Goal: Task Accomplishment & Management: Use online tool/utility

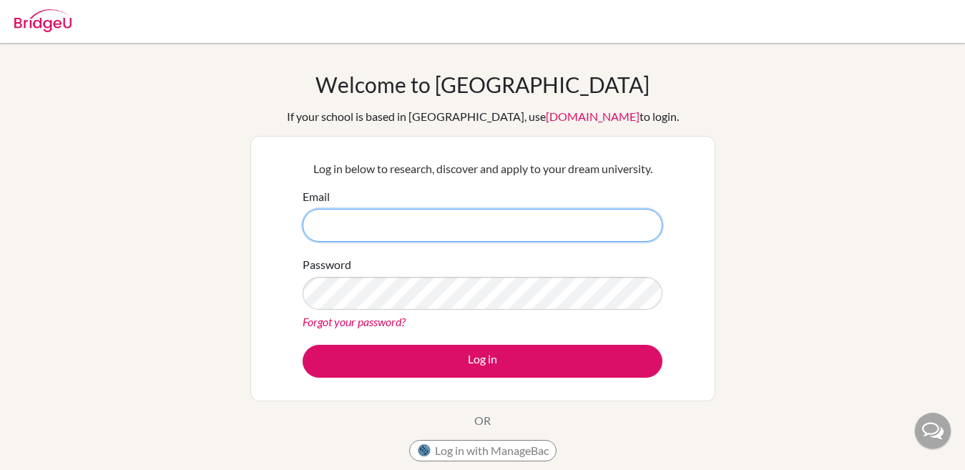
paste input "sangeetha@trins.org"
type input "sangeetha@trins.org"
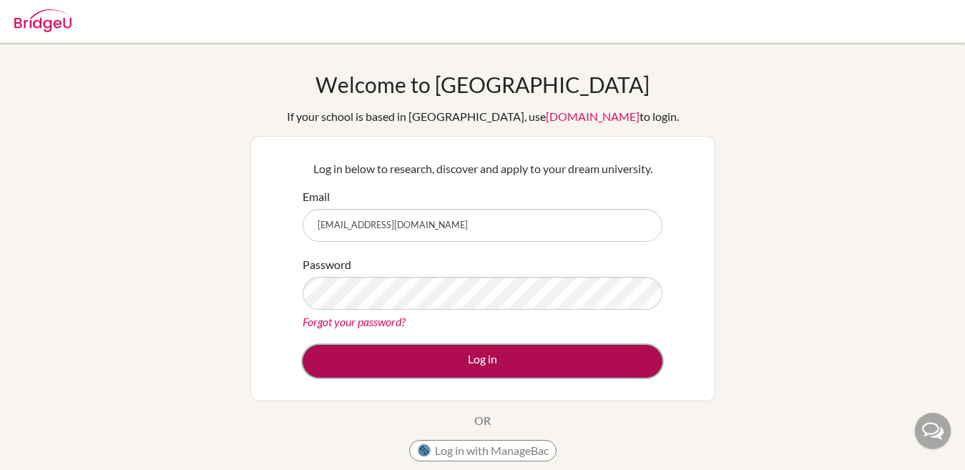
click at [447, 364] on button "Log in" at bounding box center [482, 361] width 360 height 33
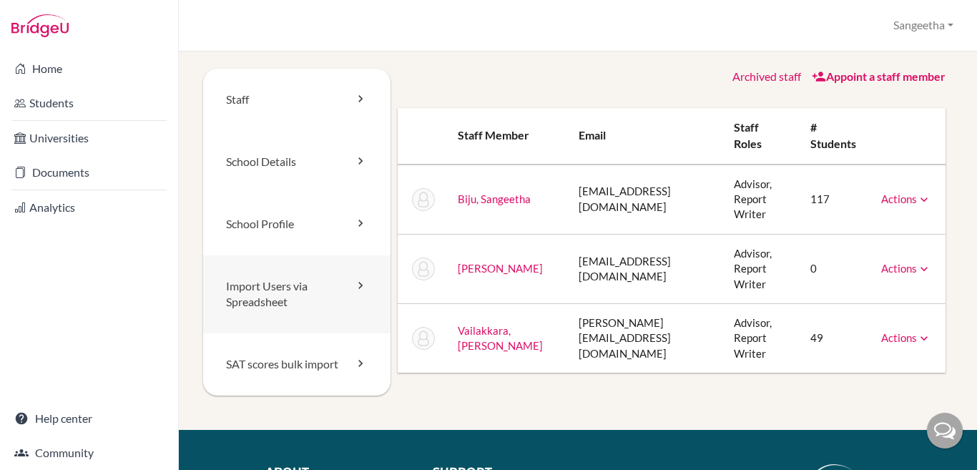
click at [290, 298] on link "Import Users via Spreadsheet" at bounding box center [296, 294] width 187 height 79
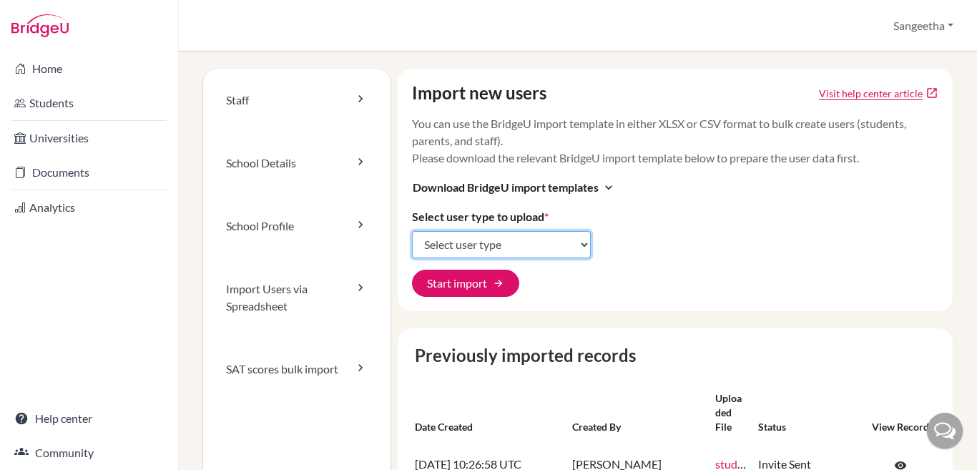
click at [563, 245] on select "Select user type Students Students and parents Parents Advisors Report writers" at bounding box center [501, 244] width 179 height 27
select select "students"
click at [412, 231] on select "Select user type Students Students and parents Parents Advisors Report writers" at bounding box center [501, 244] width 179 height 27
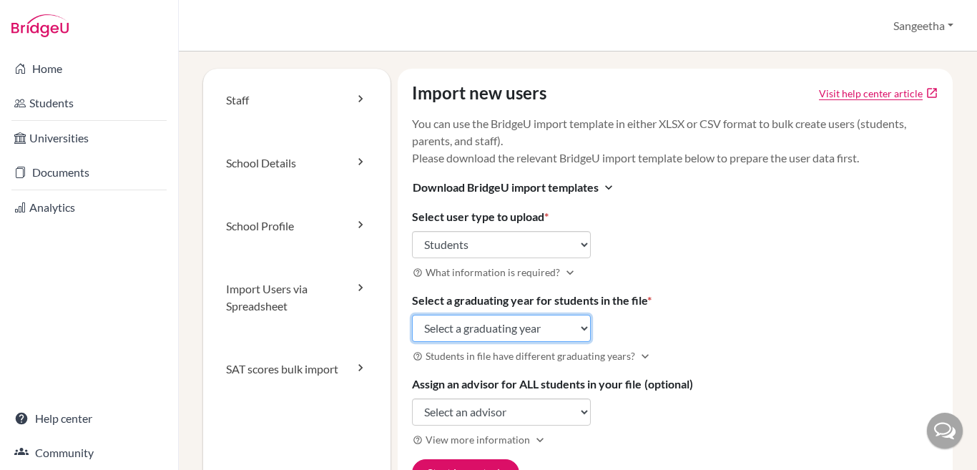
click at [583, 340] on select "Select a graduating year 2024 2025 2026 2027 2028 2029" at bounding box center [501, 328] width 179 height 27
click at [711, 285] on div "Import new users Visit help center article open_in_new You can use the BridgeU …" at bounding box center [675, 285] width 555 height 432
drag, startPoint x: 675, startPoint y: 147, endPoint x: 633, endPoint y: 247, distance: 109.3
click at [633, 247] on div "Import new users Visit help center article open_in_new You can use the BridgeU …" at bounding box center [675, 285] width 555 height 432
click at [498, 315] on select "Select a graduating year 2024 2025 2026 2027 2028 2029" at bounding box center [501, 328] width 179 height 27
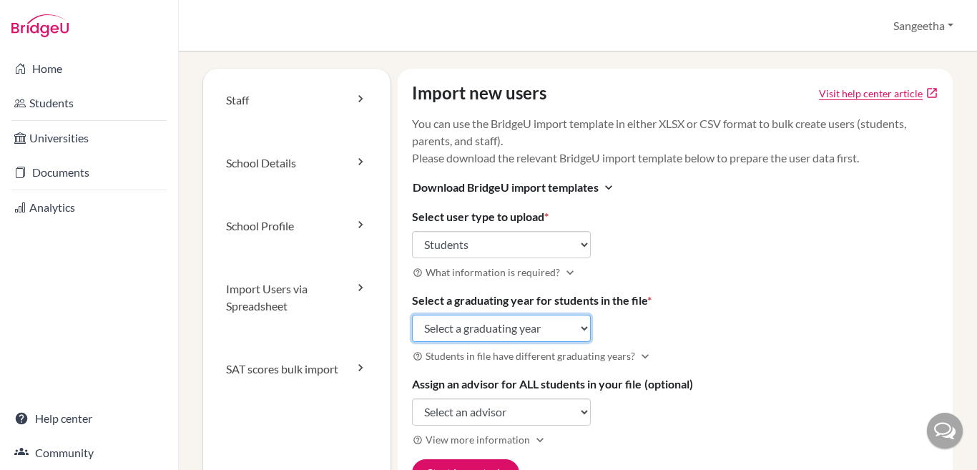
select select "2028"
click at [412, 315] on select "Select a graduating year 2024 2025 2026 2027 2028 2029" at bounding box center [501, 328] width 179 height 27
click at [769, 324] on div "Import new users Visit help center article open_in_new You can use the BridgeU …" at bounding box center [675, 285] width 555 height 432
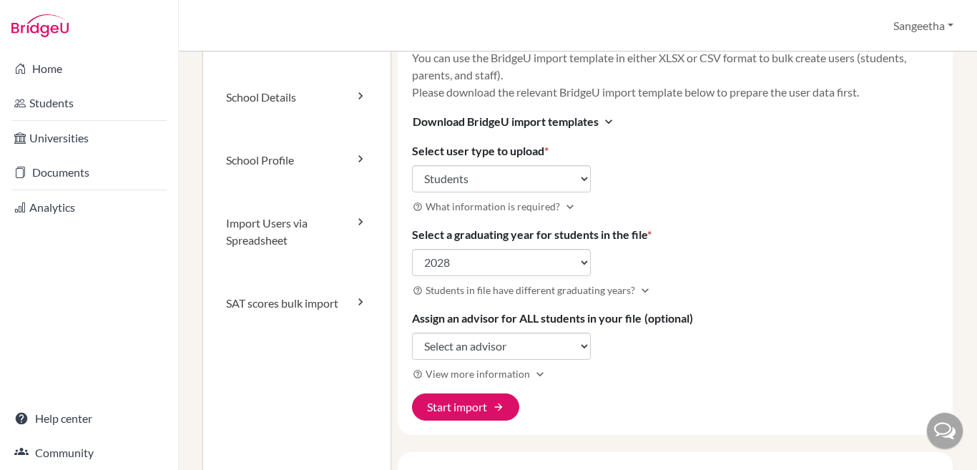
scroll to position [143, 0]
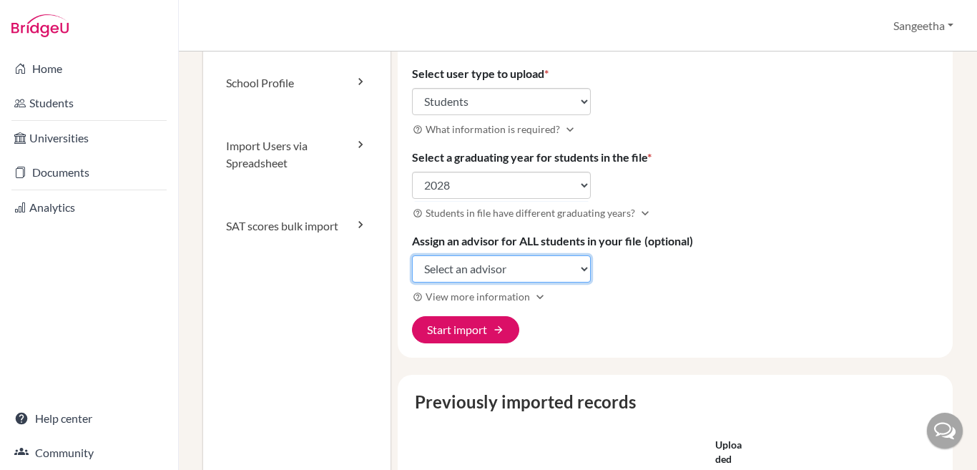
click at [573, 272] on select "Select an advisor Sangeetha Biju Richard Hillebrand Renu Vailakkara" at bounding box center [501, 268] width 179 height 27
select select "339049"
click at [412, 255] on select "Select an advisor Sangeetha Biju Richard Hillebrand Renu Vailakkara" at bounding box center [501, 268] width 179 height 27
click at [704, 294] on h3 "help_outline View more information expand_more" at bounding box center [675, 296] width 526 height 16
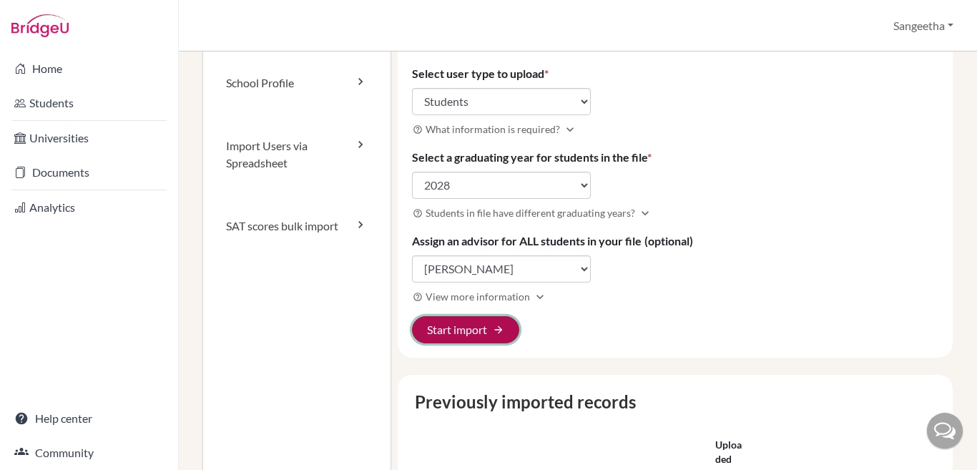
click at [461, 329] on button "Start import arrow_forward" at bounding box center [465, 329] width 107 height 27
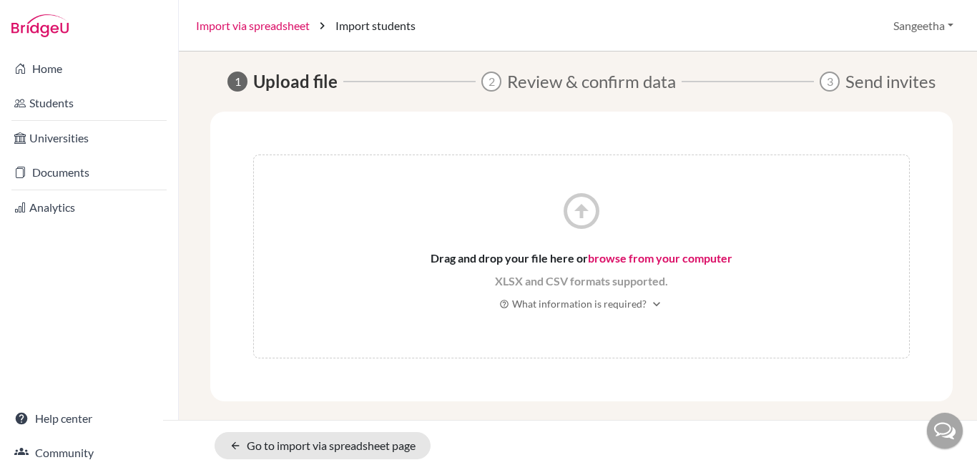
click at [288, 30] on link "Import via spreadsheet" at bounding box center [253, 25] width 114 height 17
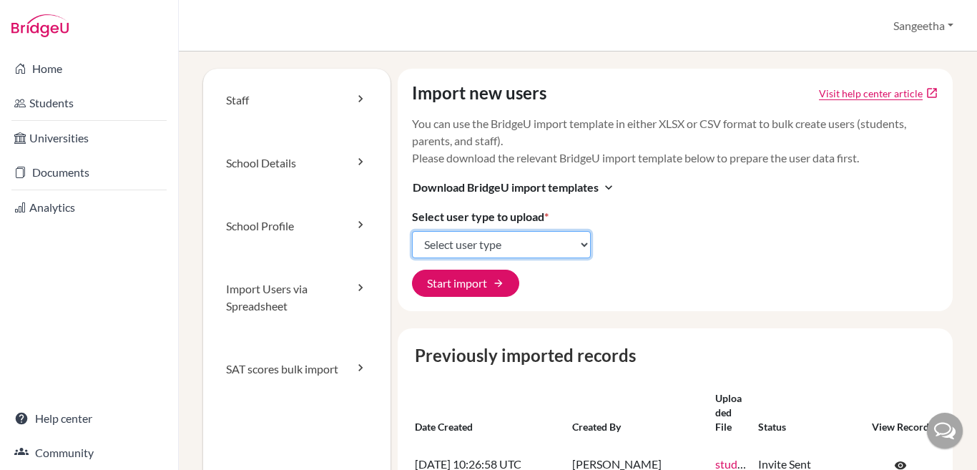
click at [565, 245] on select "Select user type Students Students and parents Parents Advisors Report writers" at bounding box center [501, 244] width 179 height 27
select select "students"
click at [412, 231] on select "Select user type Students Students and parents Parents Advisors Report writers" at bounding box center [501, 244] width 179 height 27
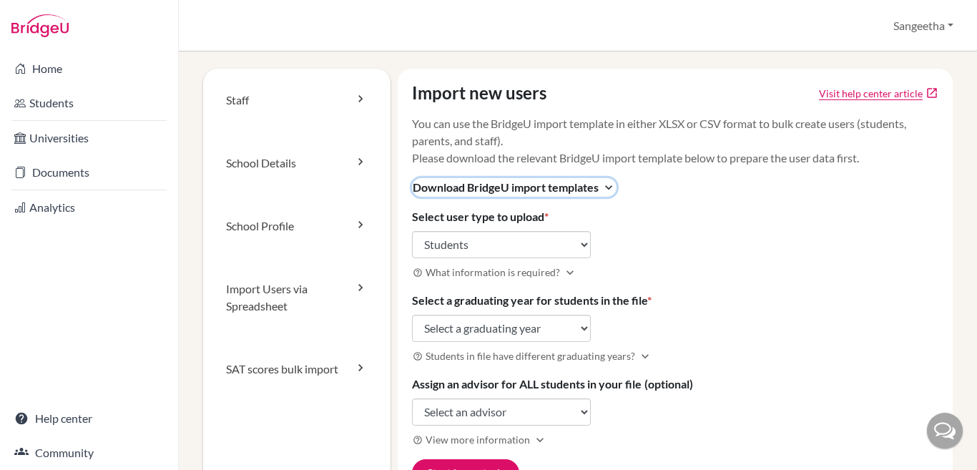
click at [578, 188] on span "Download BridgeU import templates" at bounding box center [506, 187] width 186 height 17
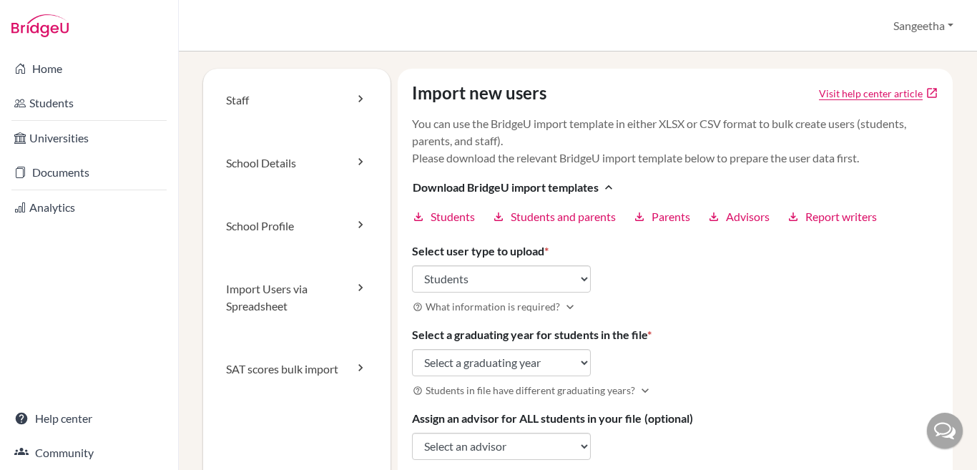
click at [425, 217] on link "download Students" at bounding box center [443, 216] width 63 height 17
